Goal: Task Accomplishment & Management: Use online tool/utility

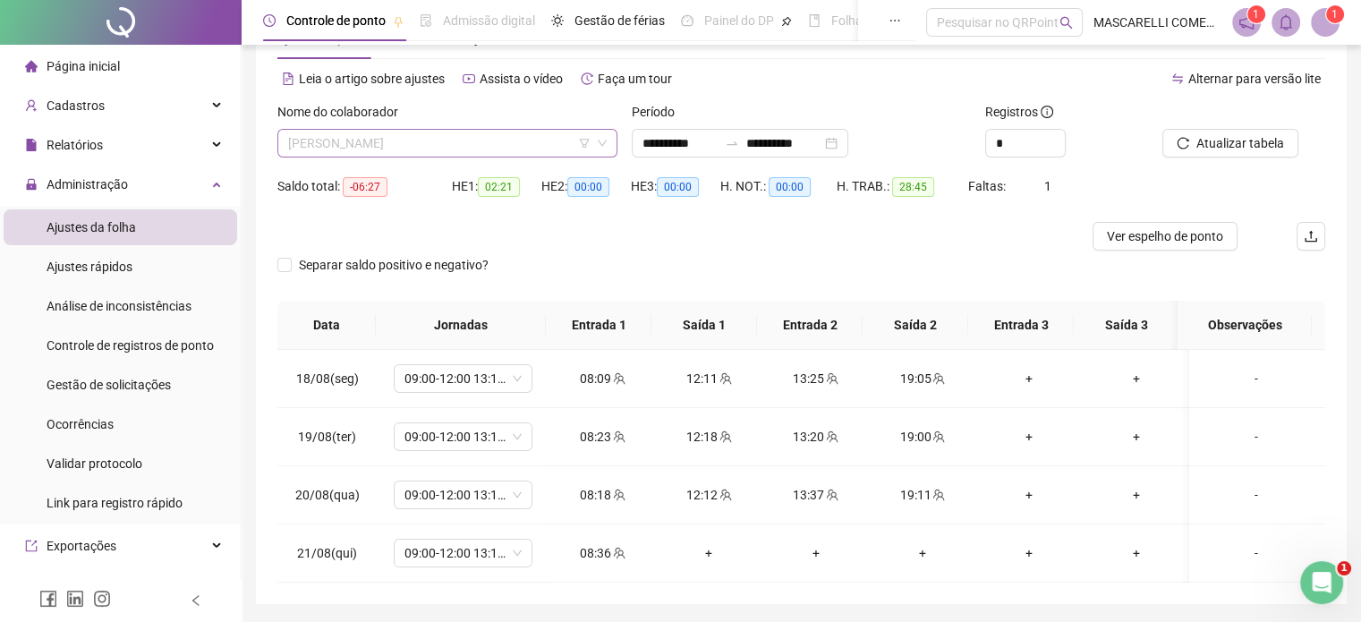
click at [492, 135] on span "[PERSON_NAME]" at bounding box center [447, 143] width 319 height 27
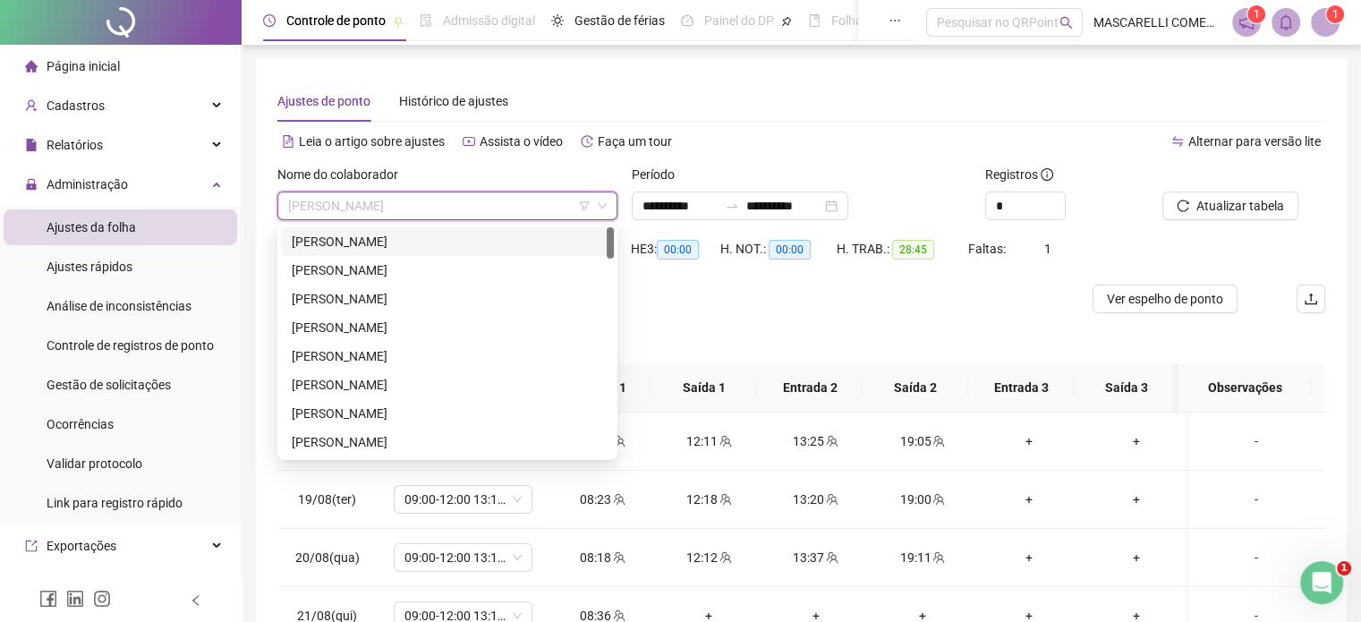
click at [355, 243] on div "[PERSON_NAME]" at bounding box center [447, 242] width 311 height 20
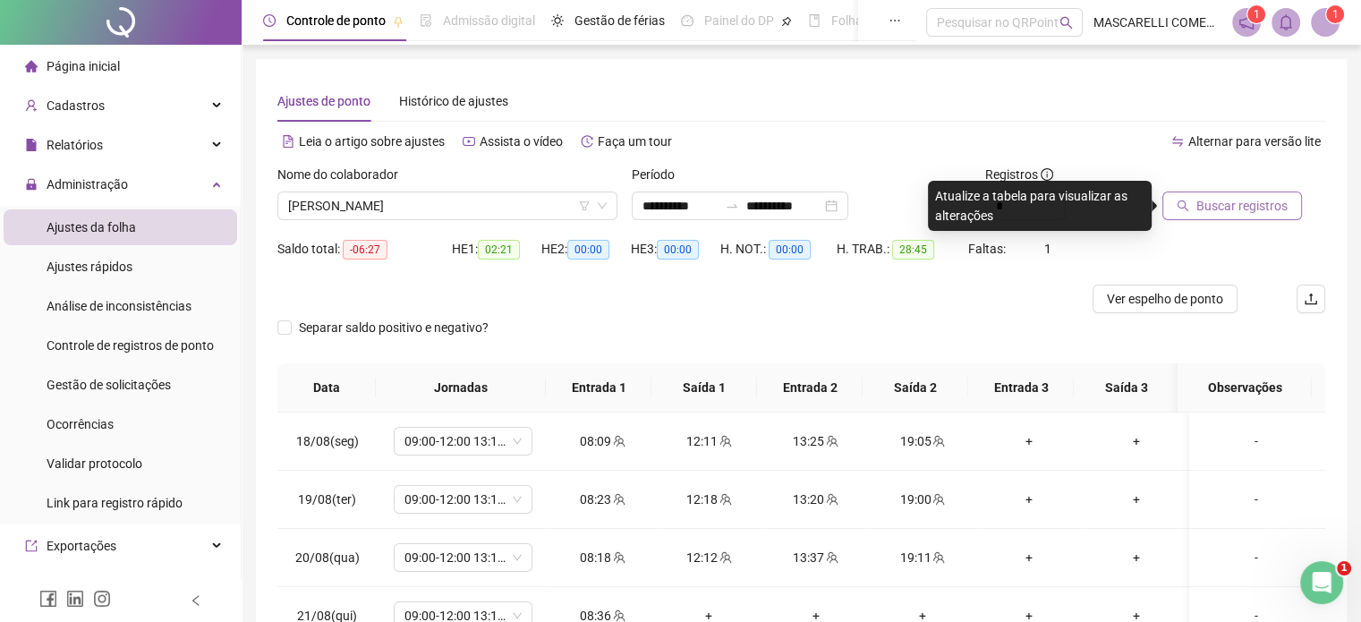
click at [1231, 207] on span "Buscar registros" at bounding box center [1241, 206] width 91 height 20
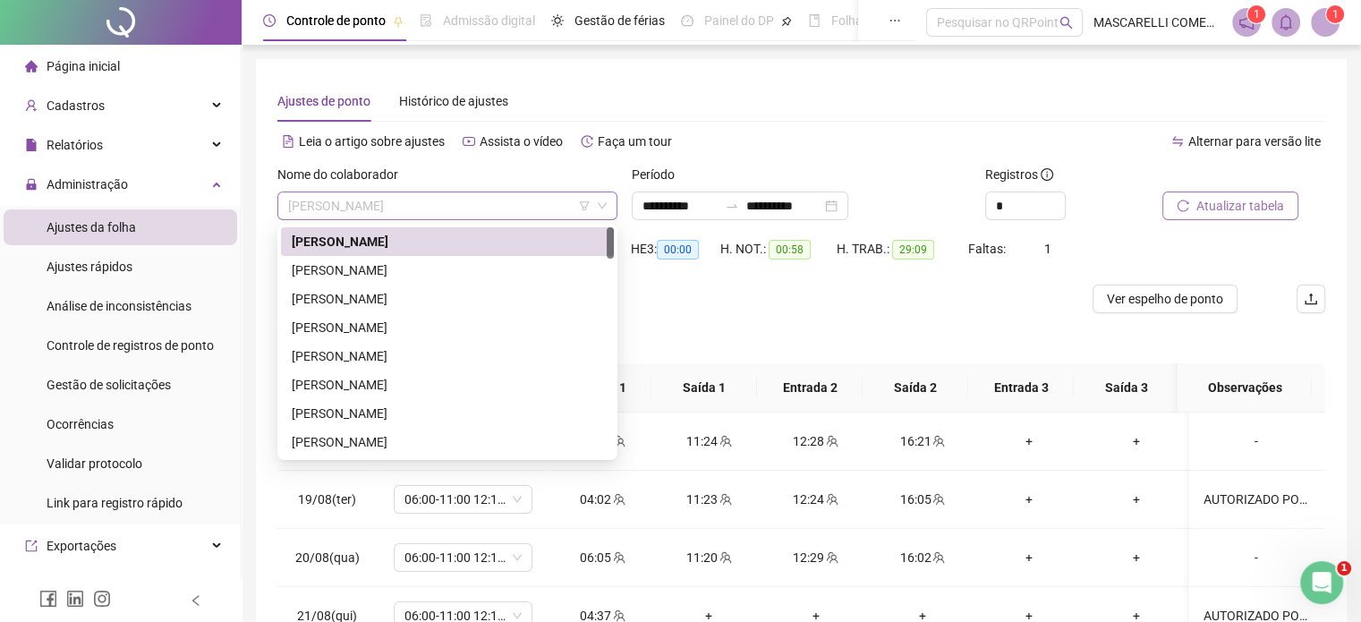
click at [458, 206] on span "[PERSON_NAME]" at bounding box center [447, 205] width 319 height 27
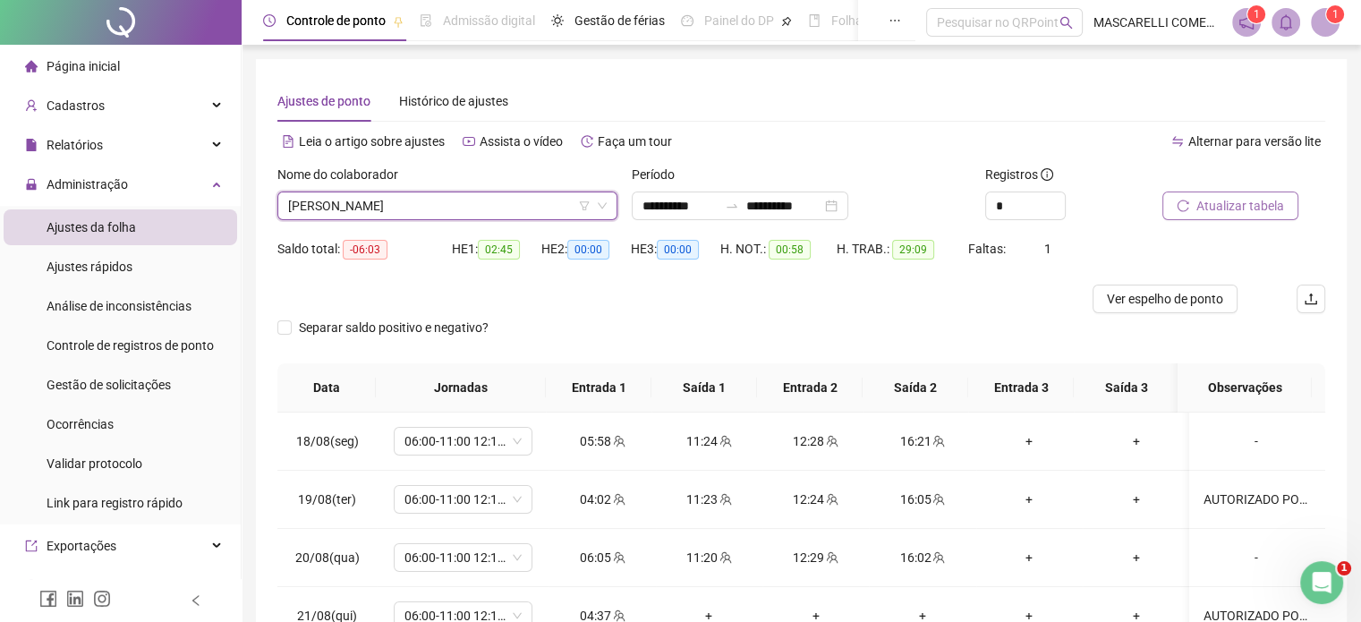
click at [438, 200] on span "[PERSON_NAME]" at bounding box center [447, 205] width 319 height 27
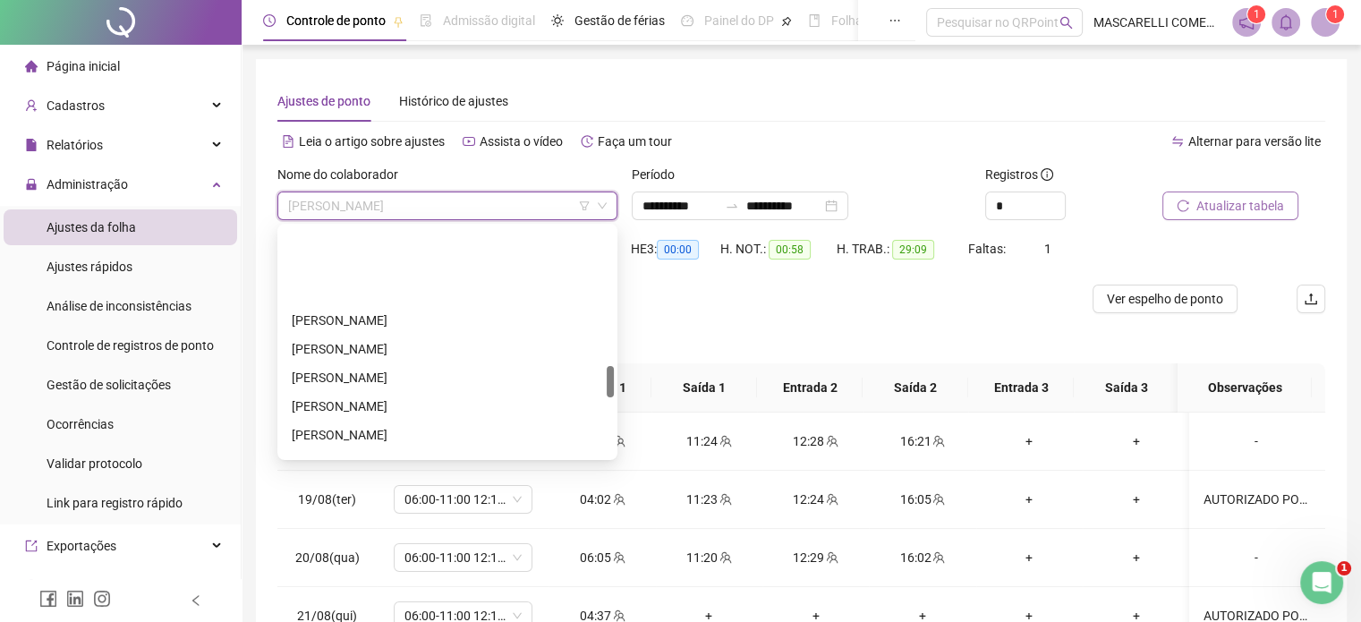
scroll to position [1403, 0]
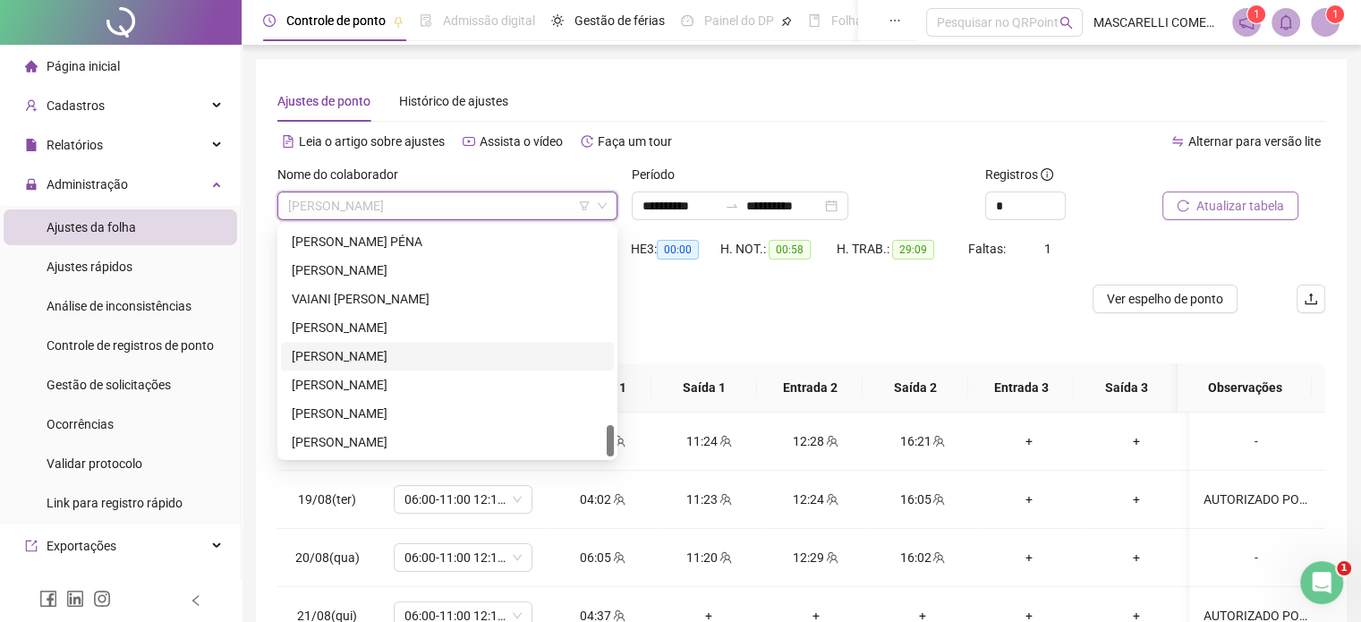
click at [318, 356] on div "[PERSON_NAME]" at bounding box center [447, 356] width 311 height 20
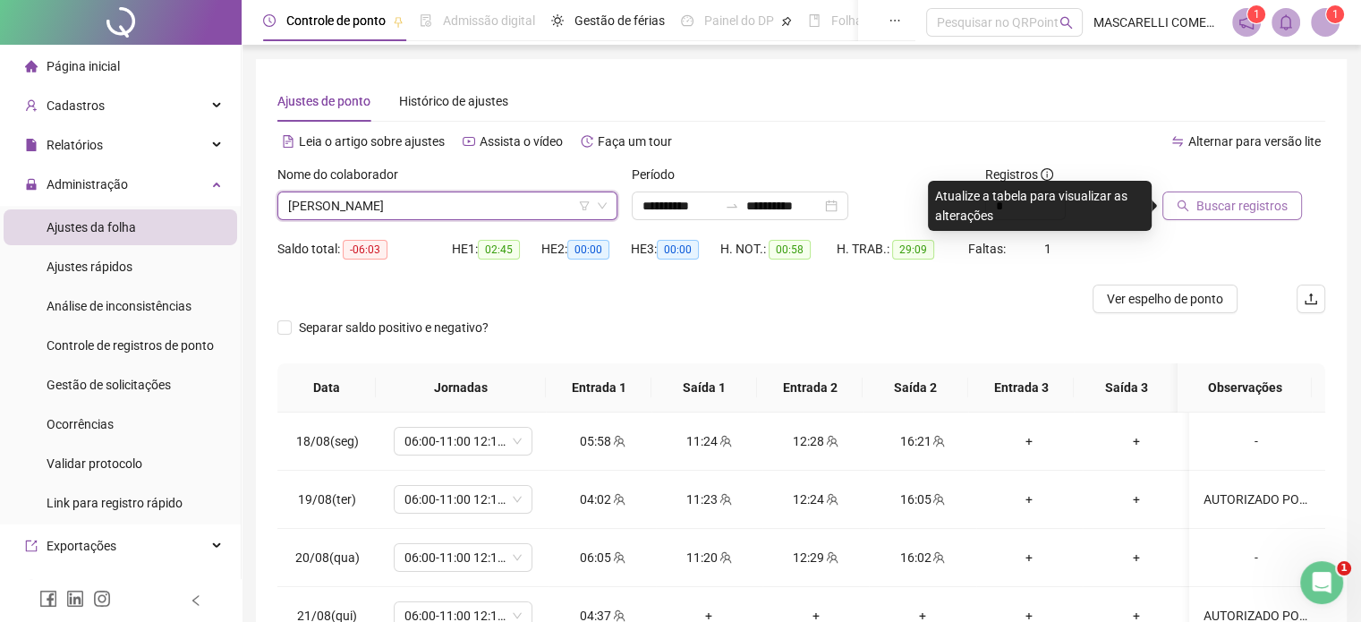
click at [1210, 200] on span "Buscar registros" at bounding box center [1241, 206] width 91 height 20
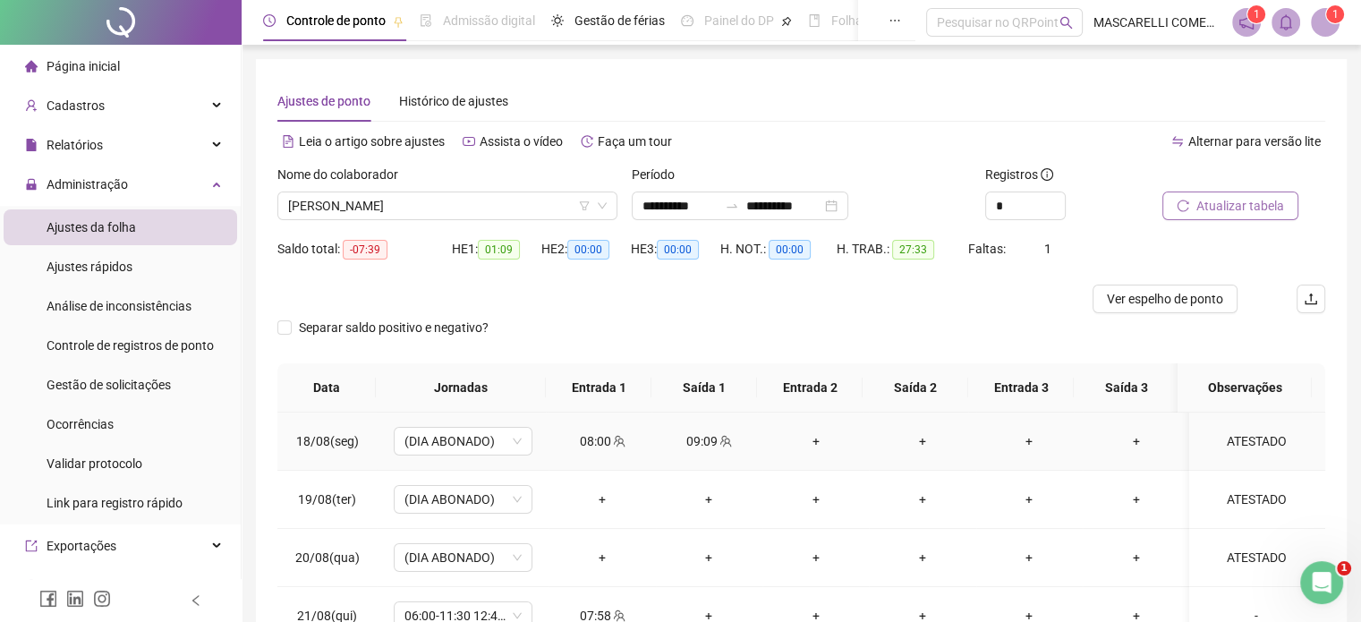
click at [1267, 443] on div "ATESTADO" at bounding box center [1257, 441] width 106 height 20
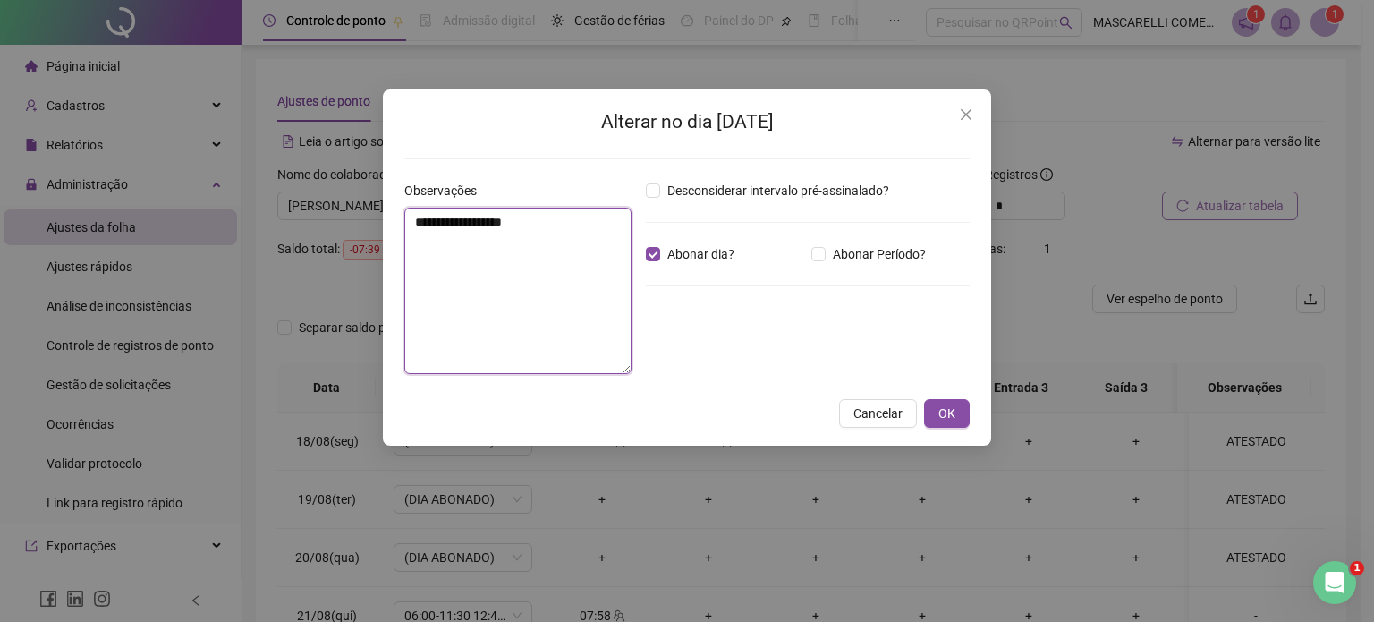
click at [493, 217] on textarea "********" at bounding box center [517, 291] width 227 height 166
type textarea "**********"
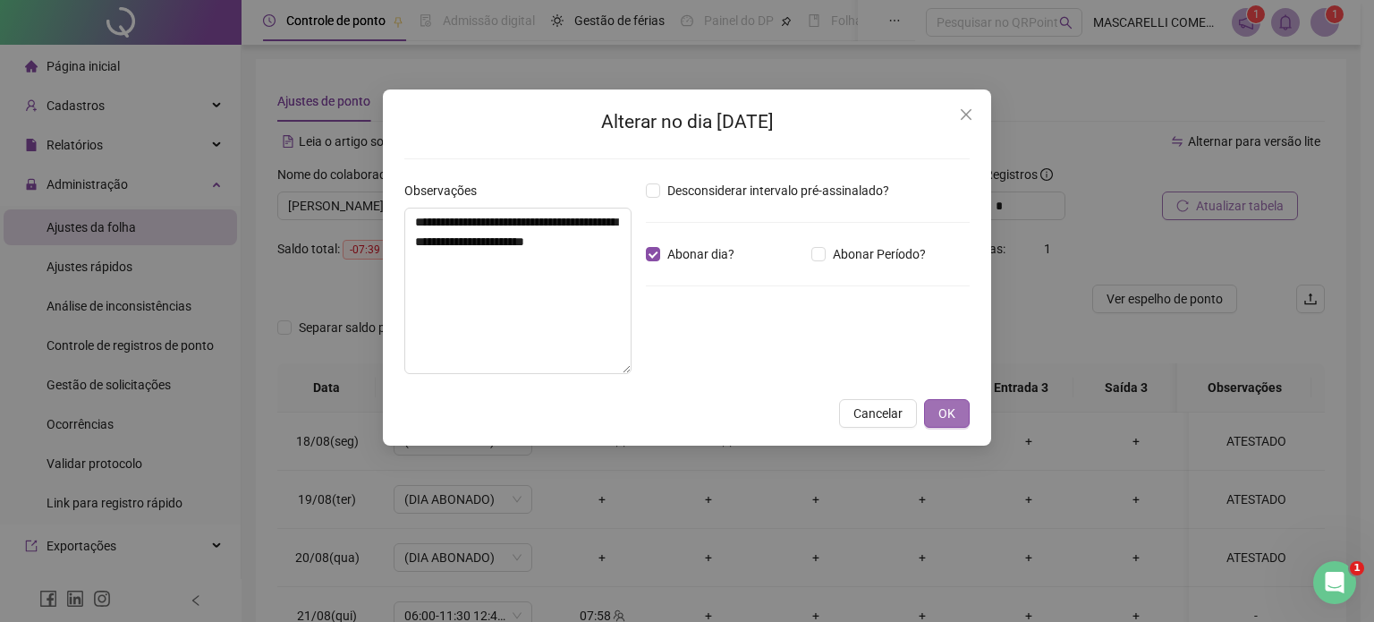
click at [952, 413] on span "OK" at bounding box center [947, 414] width 17 height 20
